Goal: Use online tool/utility: Utilize a website feature to perform a specific function

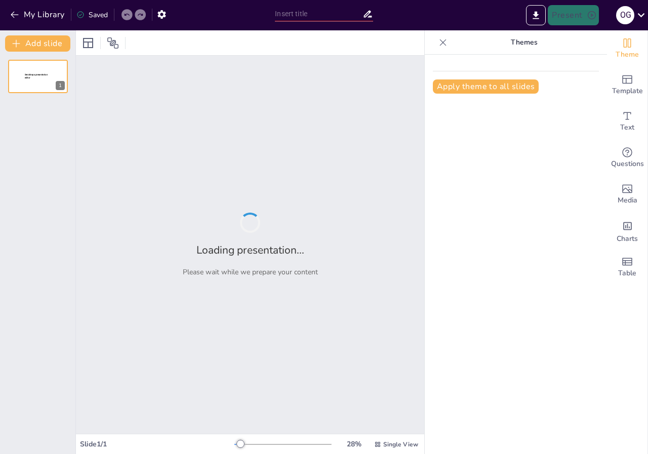
type input "generar prsentacion para aprendices que van a ingresar al mundo laboral en [PER…"
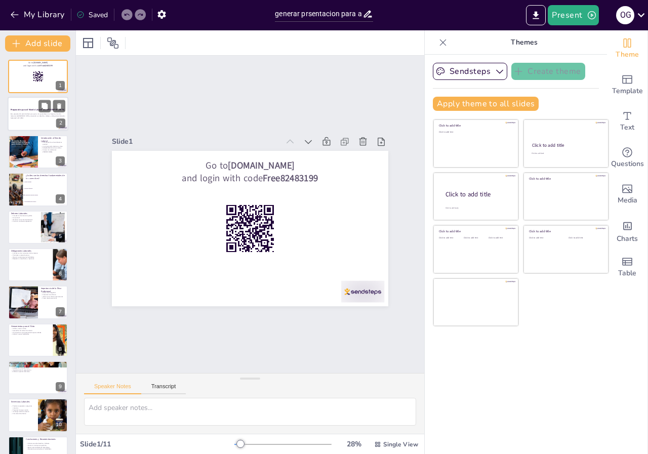
click at [27, 120] on div "Esta presentación está diseñada para guiar a los aprendices en su ingreso al mu…" at bounding box center [38, 116] width 55 height 7
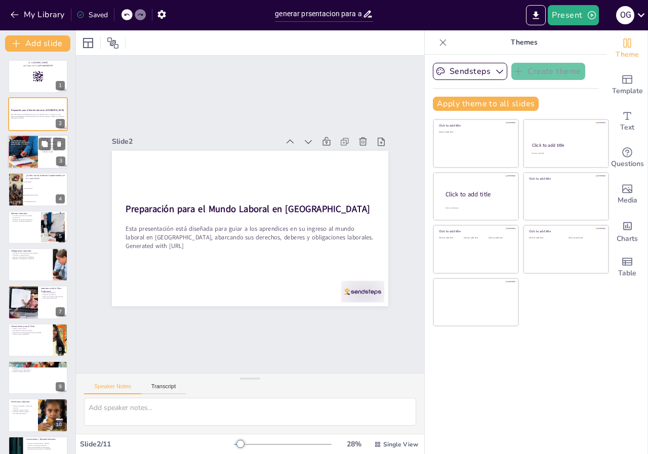
checkbox input "true"
click at [31, 161] on div at bounding box center [23, 151] width 30 height 43
type textarea "La cultura laboral en [GEOGRAPHIC_DATA] puede diferir de otros países. Es impor…"
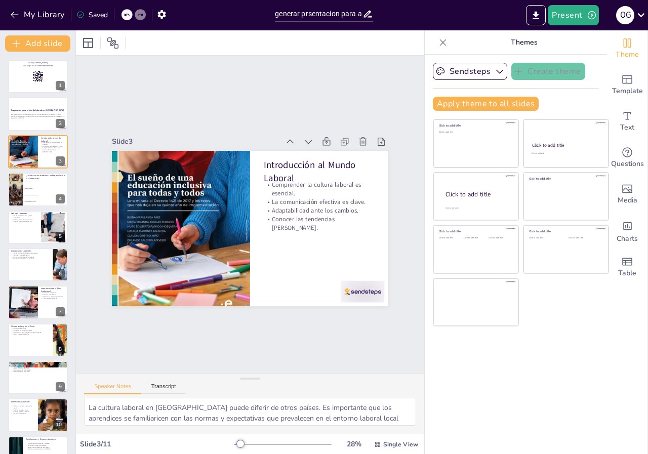
checkbox input "true"
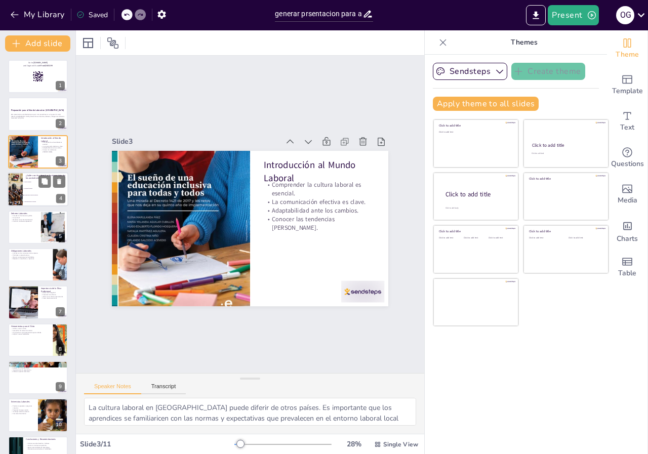
click at [23, 195] on li "Condiciones laborales seguras" at bounding box center [46, 195] width 46 height 7
type textarea "La respuesta correcta es "Condiciones laborales seguras". Este es un derecho fu…"
checkbox input "true"
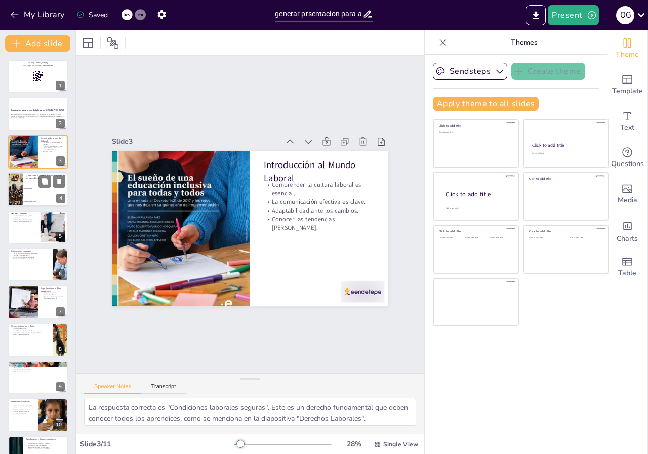
checkbox input "true"
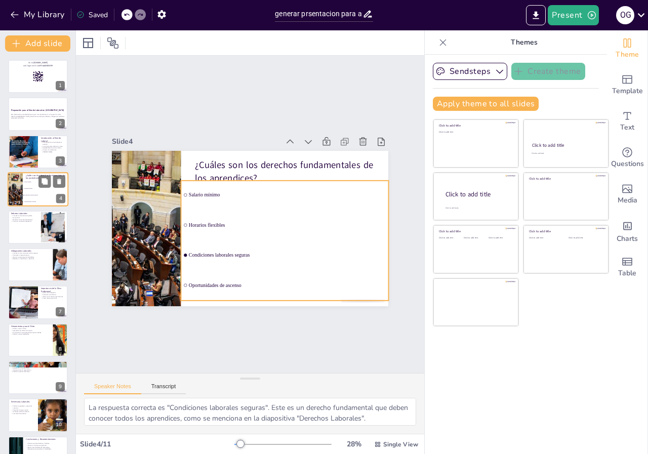
checkbox input "true"
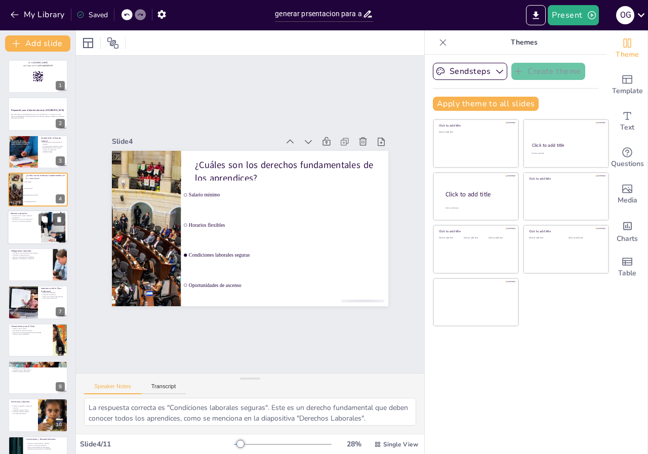
checkbox input "true"
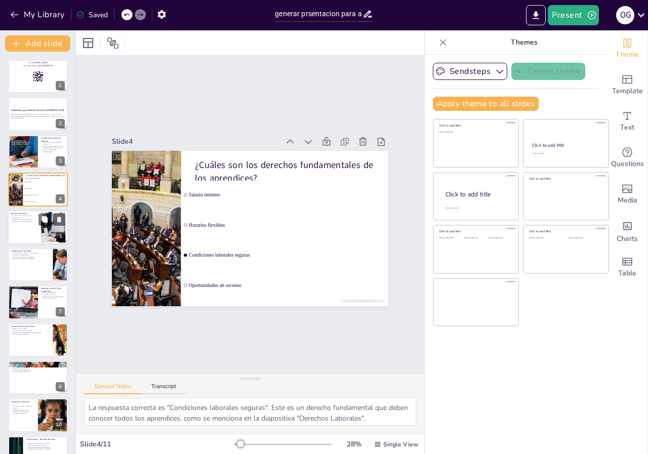
checkbox input "true"
click at [24, 222] on p "Construir una buena reputación." at bounding box center [24, 221] width 27 height 2
type textarea "Cumplir con las tareas asignadas es fundamental para demostrar responsabilidad …"
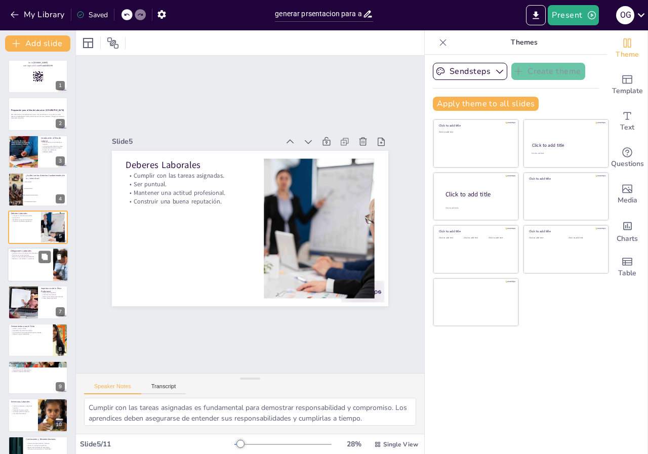
checkbox input "true"
click at [20, 258] on p "Respetar a compañeros y superiores." at bounding box center [31, 259] width 40 height 2
type textarea "Respetar las normativas de la empresa es vital para mantener un ambiente labora…"
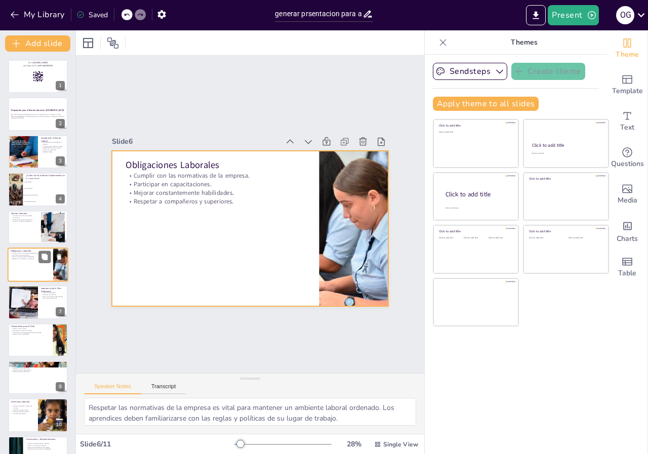
scroll to position [12, 0]
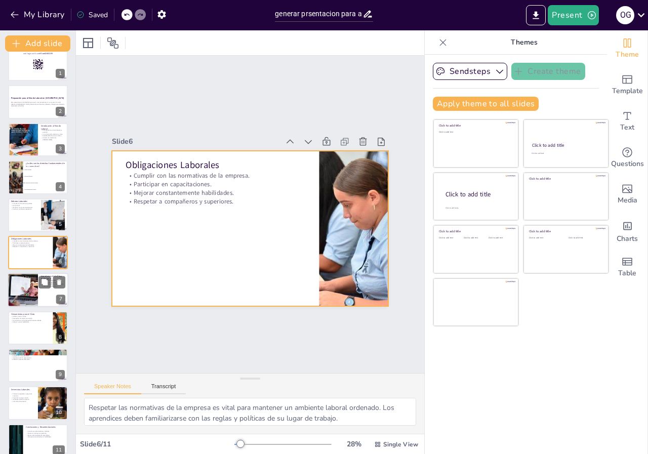
checkbox input "true"
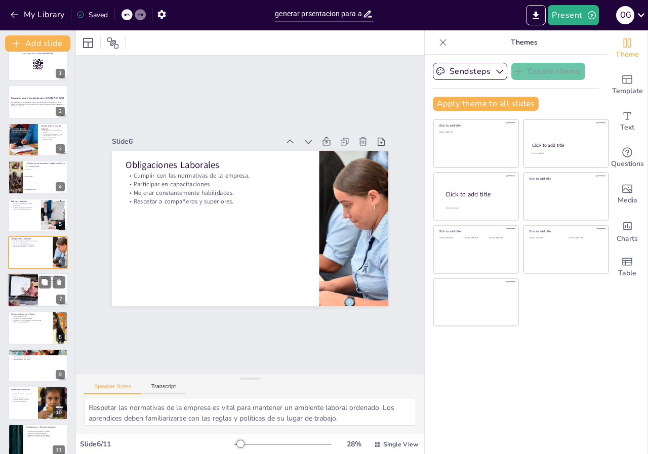
click at [21, 289] on div at bounding box center [23, 291] width 76 height 34
type textarea "La integridad es esencial en el ámbito laboral. Los aprendices deben ser honest…"
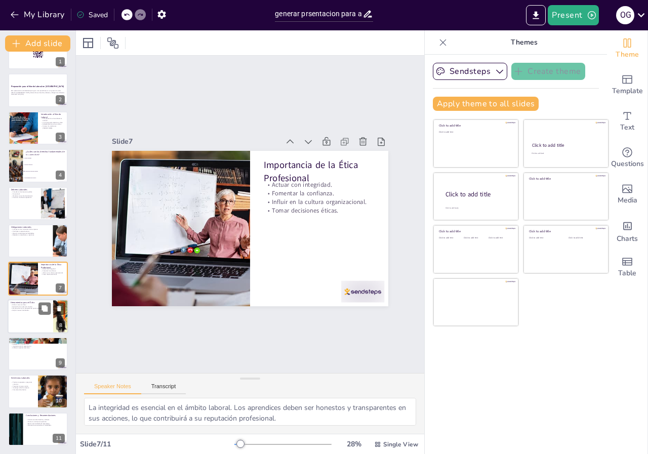
checkbox input "true"
click at [24, 320] on div at bounding box center [38, 316] width 61 height 34
type textarea "Los cursos en línea son una excelente manera de adquirir nuevas habilidades. Lo…"
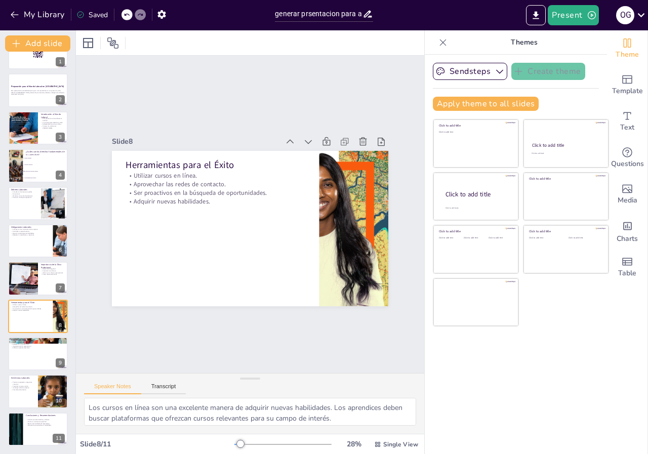
checkbox input "true"
